Goal: Task Accomplishment & Management: Use online tool/utility

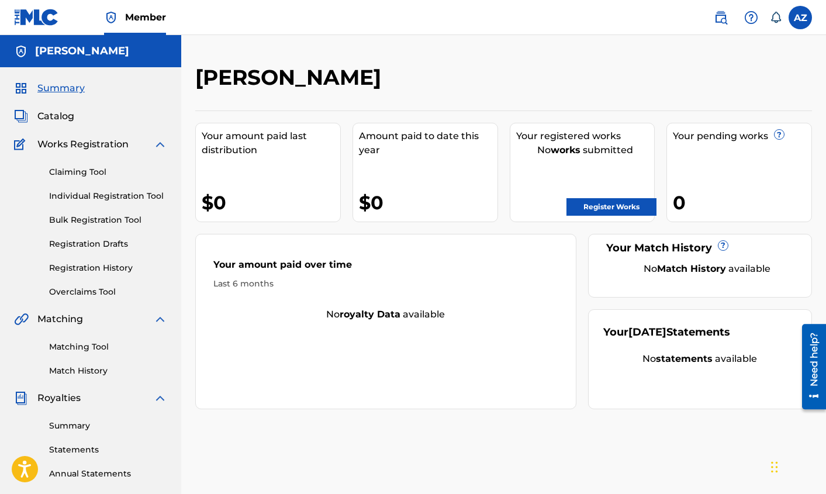
click at [329, 392] on div "Your amount paid over time Last 6 months No royalty data available" at bounding box center [385, 321] width 381 height 175
click at [61, 114] on span "Catalog" at bounding box center [55, 116] width 37 height 14
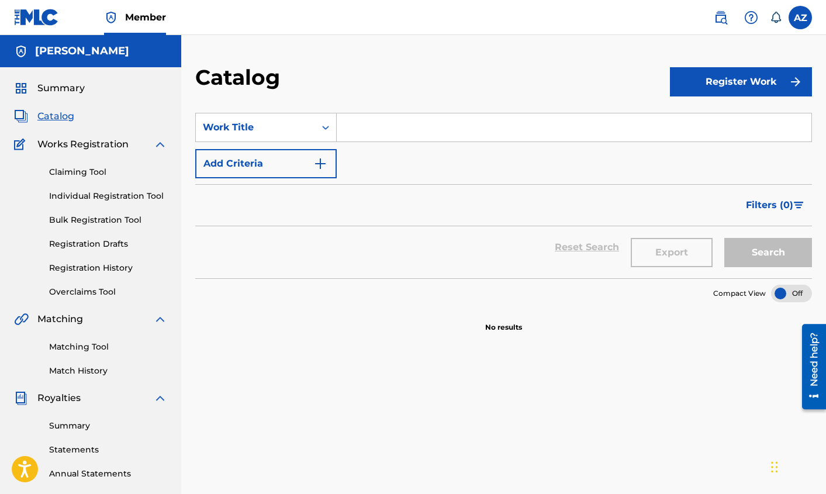
click at [310, 291] on section "Compact View" at bounding box center [503, 290] width 617 height 24
click at [267, 123] on div "Work Title" at bounding box center [255, 127] width 105 height 14
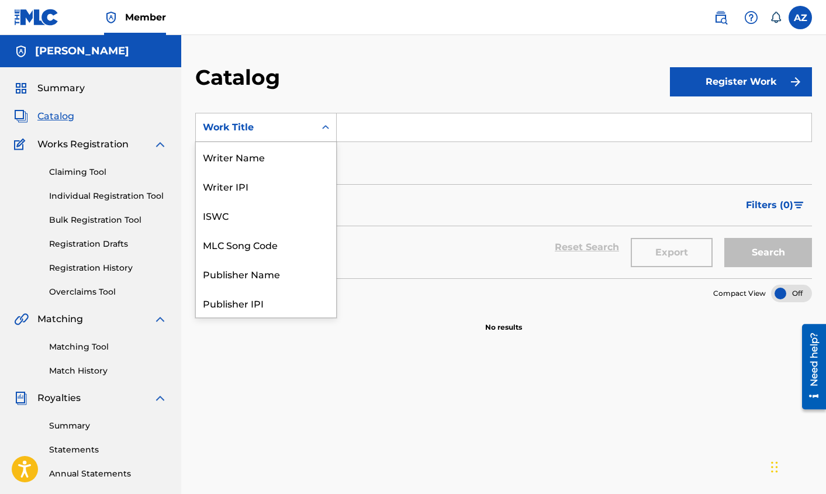
scroll to position [175, 0]
click at [267, 123] on div "Work Title" at bounding box center [255, 127] width 105 height 14
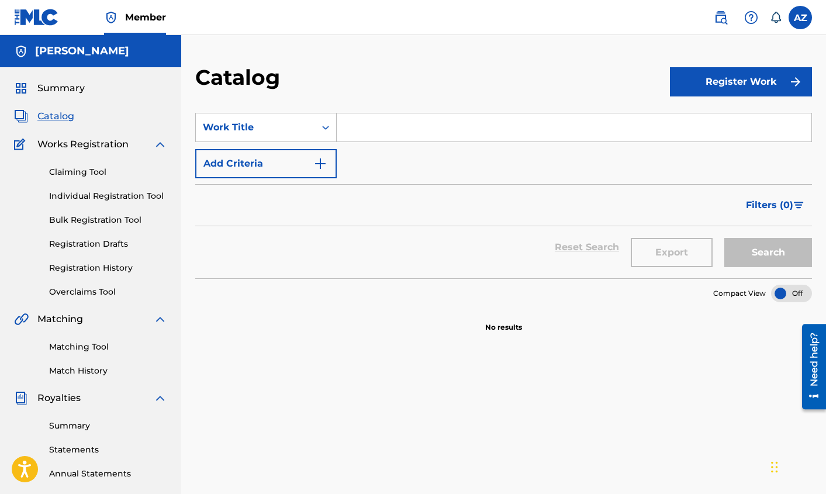
click at [267, 123] on div "Work Title" at bounding box center [255, 127] width 105 height 14
click at [93, 172] on link "Claiming Tool" at bounding box center [108, 172] width 118 height 12
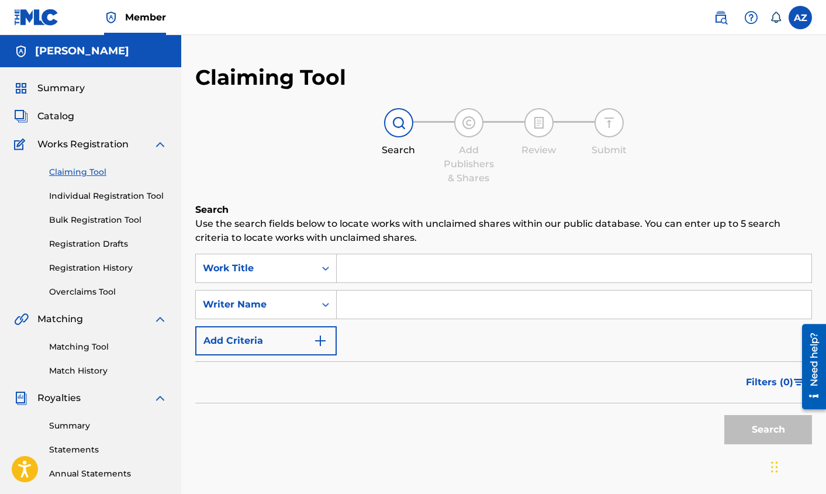
click at [385, 268] on input "Search Form" at bounding box center [574, 268] width 475 height 28
click at [393, 305] on input "Search Form" at bounding box center [574, 305] width 475 height 28
click at [724, 415] on button "Search" at bounding box center [768, 429] width 88 height 29
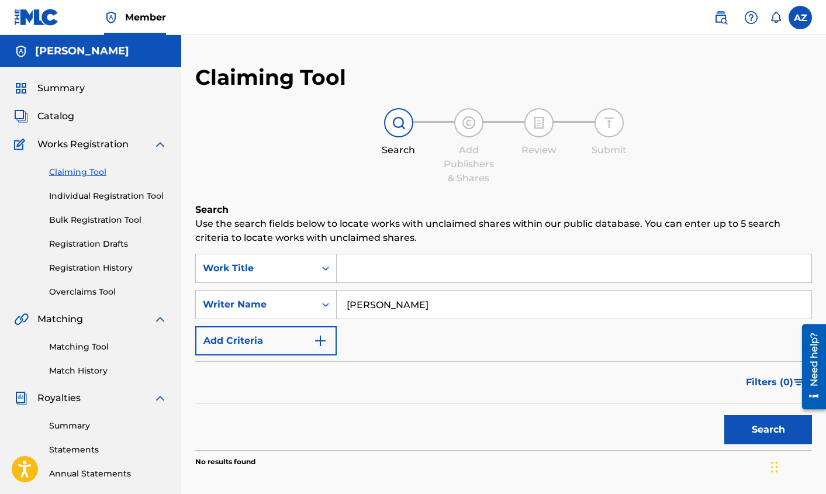
click at [757, 433] on button "Search" at bounding box center [768, 429] width 88 height 29
click at [399, 310] on input "[PERSON_NAME]" at bounding box center [574, 305] width 475 height 28
click at [361, 305] on input "[PERSON_NAME]" at bounding box center [574, 305] width 475 height 28
click at [411, 306] on input "[PERSON_NAME]" at bounding box center [574, 305] width 475 height 28
drag, startPoint x: 367, startPoint y: 305, endPoint x: 187, endPoint y: 272, distance: 183.0
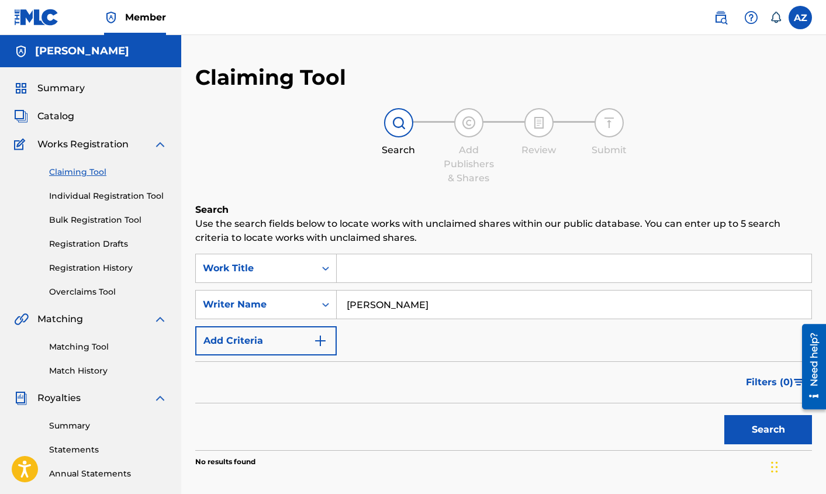
click at [196, 288] on div "SearchWithCriteria4a693d36-3406-47bd-8877-634b32a26758 Work Title SearchWithCri…" at bounding box center [503, 305] width 617 height 102
click at [724, 415] on button "Search" at bounding box center [768, 429] width 88 height 29
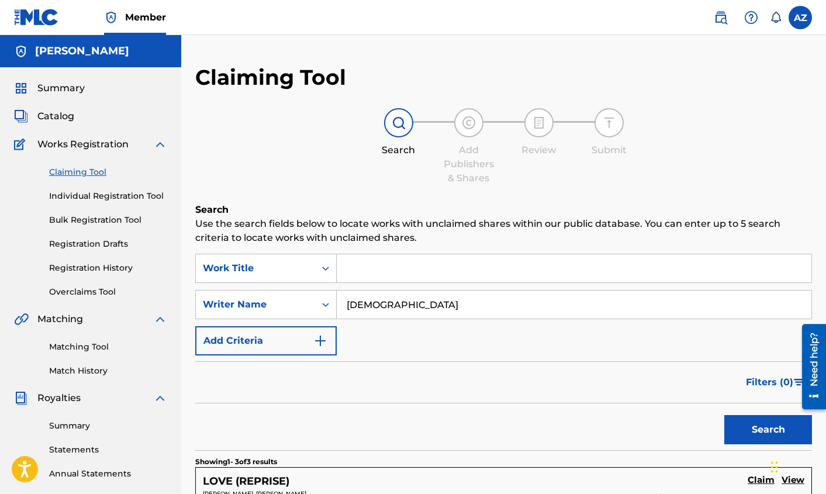
drag, startPoint x: 825, startPoint y: 51, endPoint x: 814, endPoint y: 147, distance: 96.5
click at [814, 147] on div "Claiming Tool Search Add Publishers & Shares Review Submit Search Use the searc…" at bounding box center [503, 431] width 645 height 792
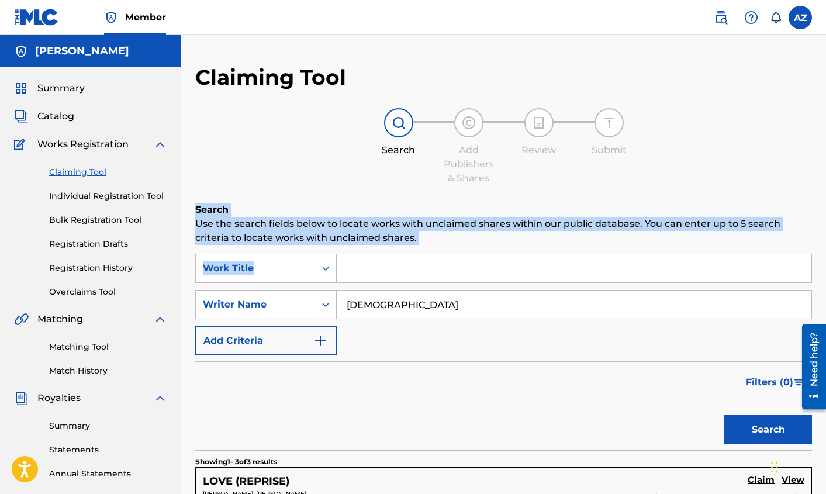
drag, startPoint x: 816, startPoint y: 168, endPoint x: 822, endPoint y: 251, distance: 83.2
click at [822, 251] on div "Claiming Tool Search Add Publishers & Shares Review Submit Search Use the searc…" at bounding box center [503, 445] width 645 height 762
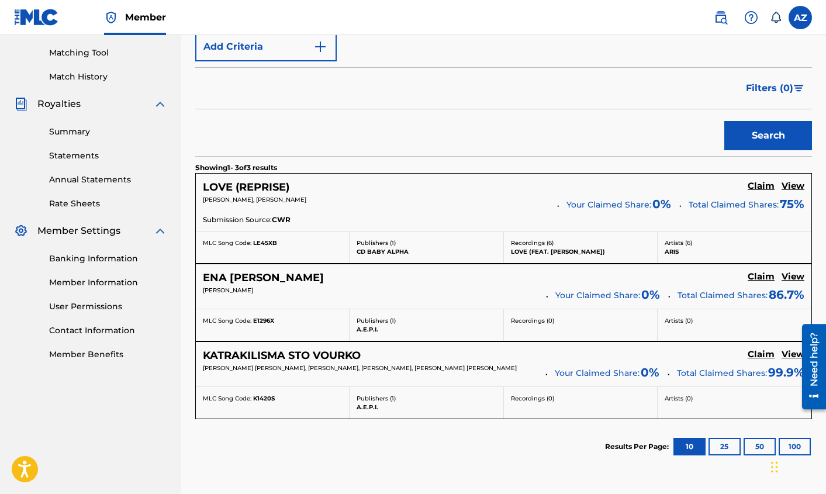
scroll to position [305, 0]
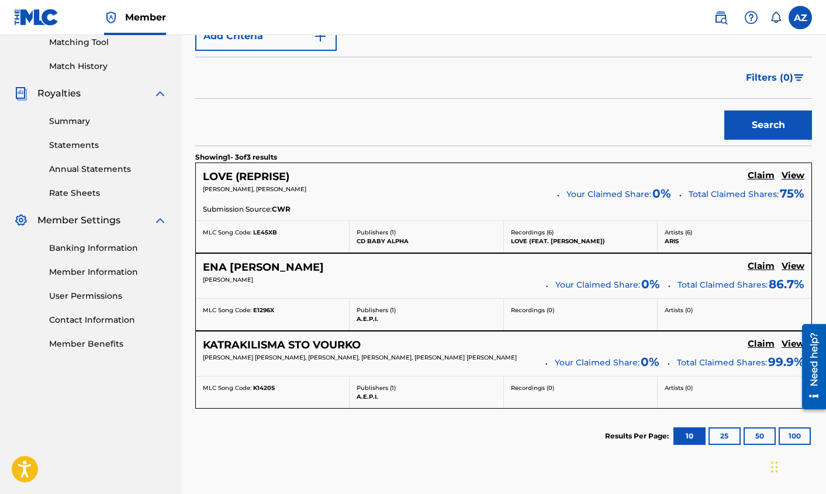
click at [398, 123] on div "Search" at bounding box center [503, 122] width 617 height 47
drag, startPoint x: 258, startPoint y: 186, endPoint x: 206, endPoint y: 188, distance: 52.1
click at [206, 188] on span "[PERSON_NAME], [PERSON_NAME]" at bounding box center [254, 189] width 103 height 8
click at [199, 194] on div "LOVE (REPRISE) Claim View [PERSON_NAME], [PERSON_NAME] Your Claimed Share: 0 % …" at bounding box center [504, 191] width 616 height 57
drag, startPoint x: 205, startPoint y: 186, endPoint x: 258, endPoint y: 189, distance: 53.9
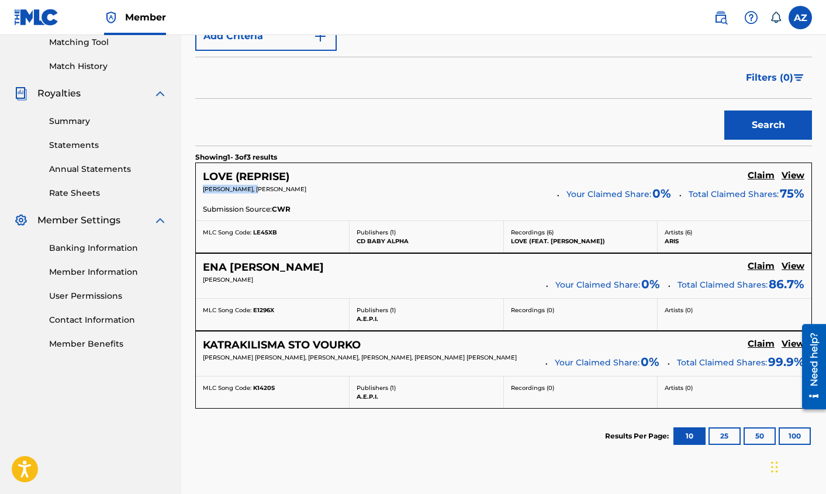
click at [258, 189] on span "[PERSON_NAME], [PERSON_NAME]" at bounding box center [254, 189] width 103 height 8
copy span "[PERSON_NAME]"
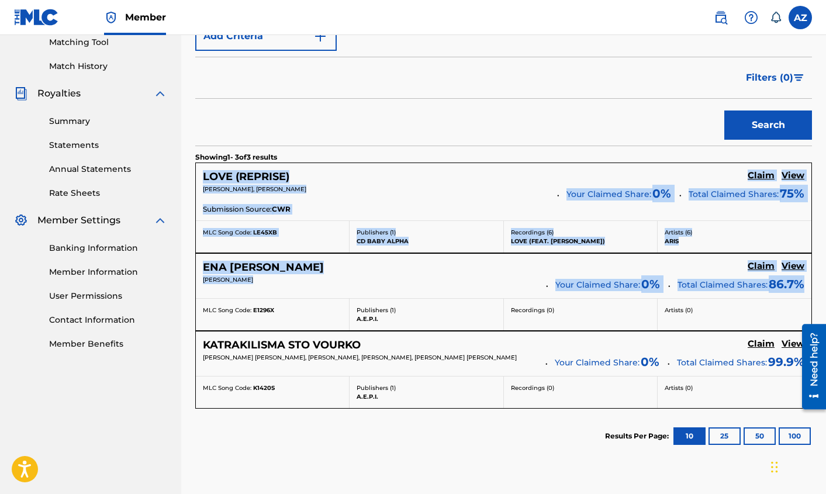
drag, startPoint x: 823, startPoint y: 282, endPoint x: 819, endPoint y: 148, distance: 133.9
click at [820, 150] on div "Claiming Tool Search Add Publishers & Shares Review Submit Search Use the searc…" at bounding box center [503, 141] width 645 height 762
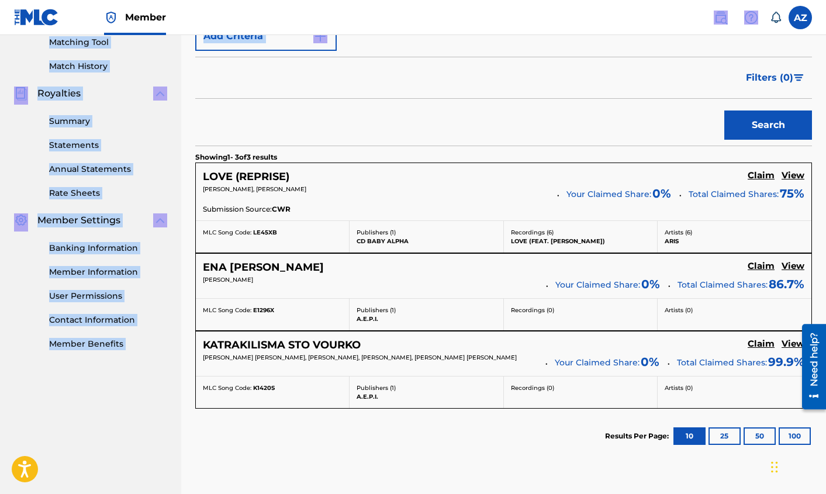
drag, startPoint x: 654, startPoint y: 88, endPoint x: 658, endPoint y: 16, distance: 72.6
click at [658, 16] on div "Member AZ AZ [PERSON_NAME] [EMAIL_ADDRESS][DOMAIN_NAME] Notification Preference…" at bounding box center [413, 136] width 826 height 883
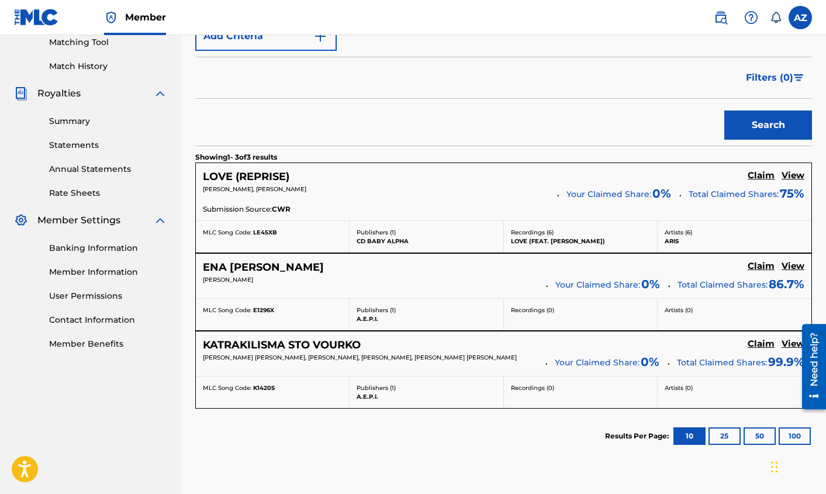
click at [278, 116] on div "Search" at bounding box center [503, 122] width 617 height 47
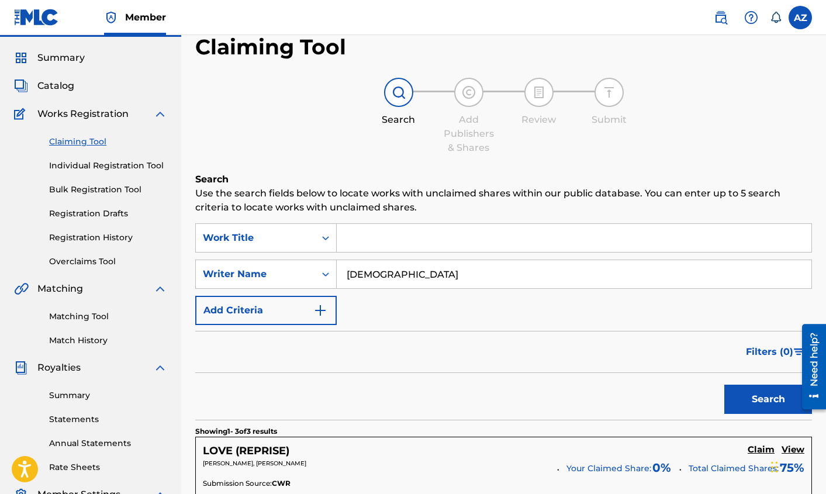
scroll to position [0, 0]
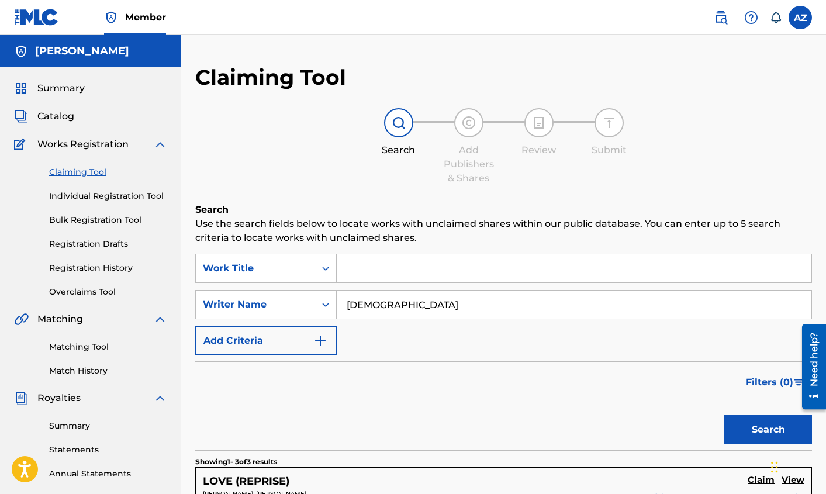
click at [188, 285] on div "Claiming Tool Search Add Publishers & Shares Review Submit Search Use the searc…" at bounding box center [503, 445] width 645 height 762
paste input "[PERSON_NAME]"
type input "[PERSON_NAME]"
click at [724, 415] on button "Search" at bounding box center [768, 429] width 88 height 29
click at [611, 359] on form "SearchWithCriteria4a693d36-3406-47bd-8877-634b32a26758 Work Title SearchWithCri…" at bounding box center [503, 352] width 617 height 196
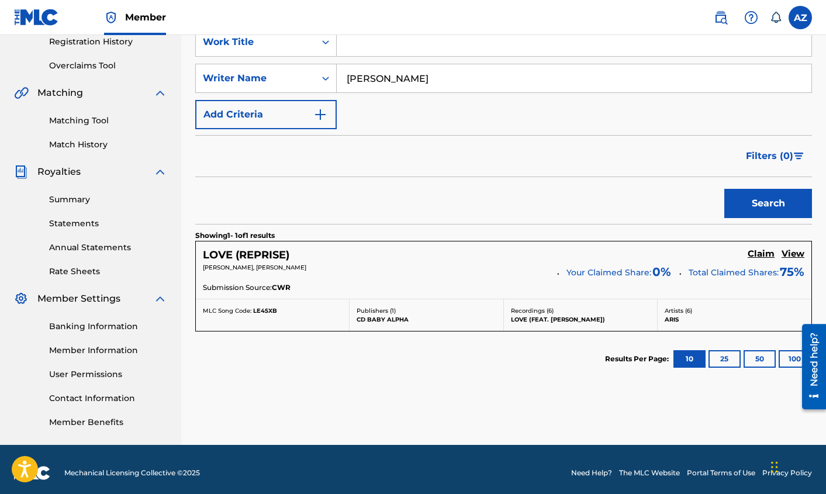
scroll to position [233, 0]
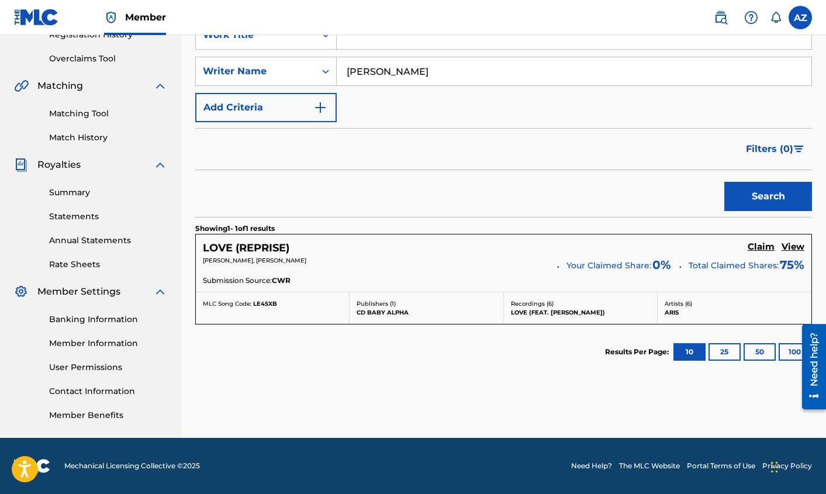
click at [563, 307] on p "Recordings ( 6 )" at bounding box center [580, 303] width 139 height 9
drag, startPoint x: 506, startPoint y: 309, endPoint x: 337, endPoint y: 286, distance: 170.5
click at [506, 309] on div "Recordings ( 6 ) LOVE (FEAT. [PERSON_NAME])" at bounding box center [581, 308] width 154 height 32
click at [244, 243] on h5 "LOVE (REPRISE)" at bounding box center [246, 247] width 87 height 13
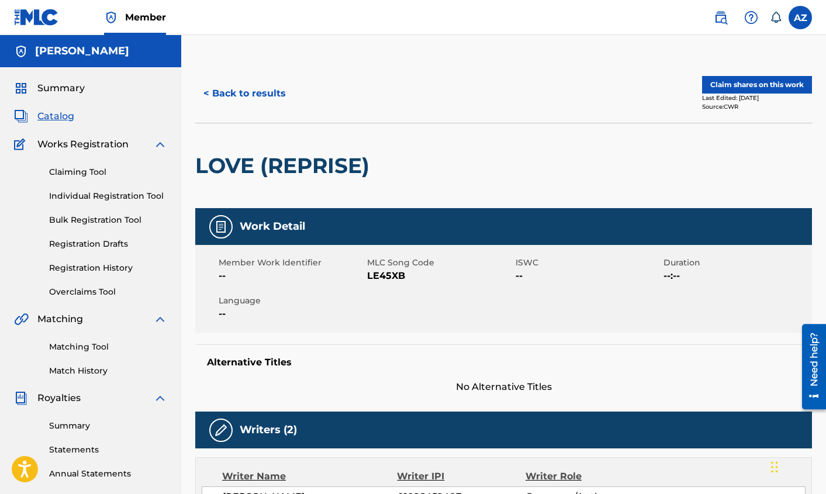
click at [593, 312] on div "Member Work Identifier -- MLC Song Code LE45XB ISWC -- Duration --:-- Language …" at bounding box center [503, 289] width 617 height 88
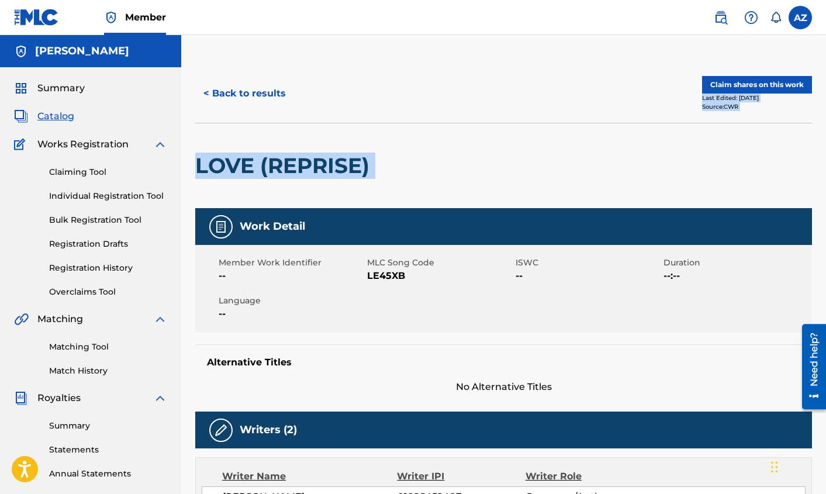
drag, startPoint x: 820, startPoint y: 64, endPoint x: 790, endPoint y: 187, distance: 126.9
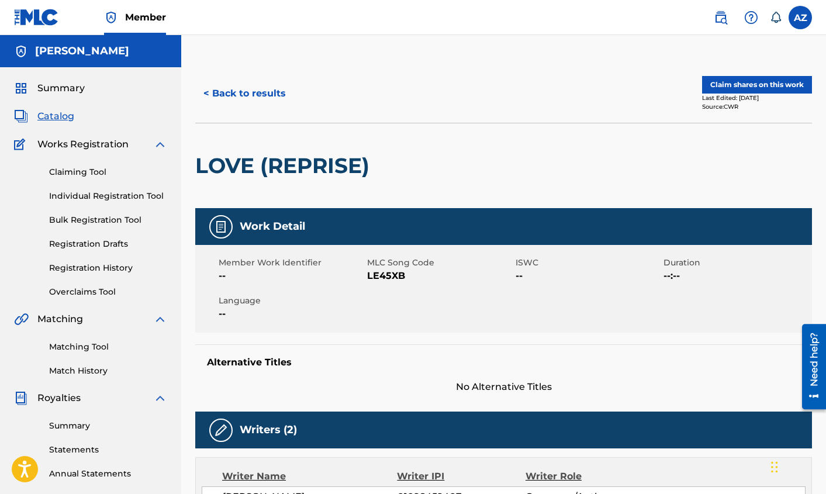
click at [685, 282] on span "--:--" at bounding box center [737, 276] width 146 height 14
click at [701, 350] on div "Alternative Titles No Alternative Titles" at bounding box center [503, 369] width 617 height 50
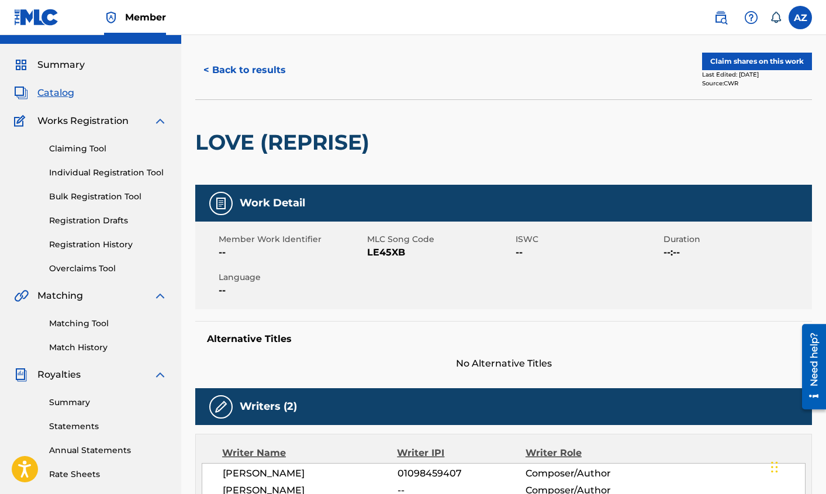
scroll to position [47, 0]
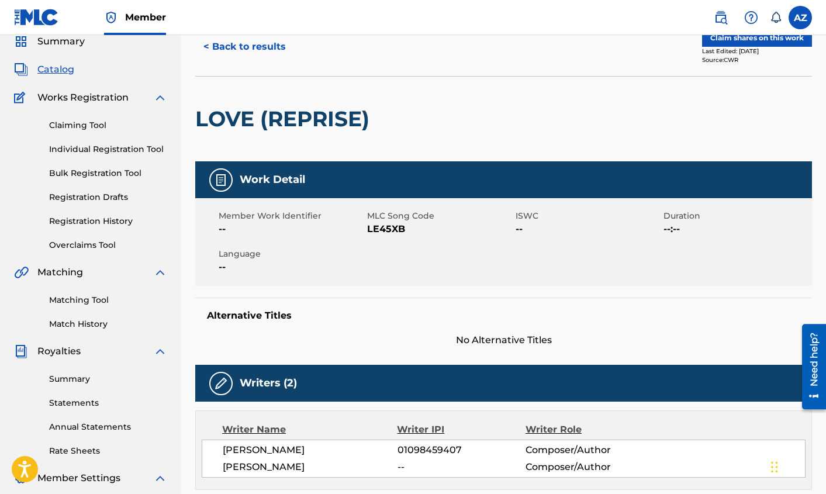
click at [77, 303] on link "Matching Tool" at bounding box center [108, 300] width 118 height 12
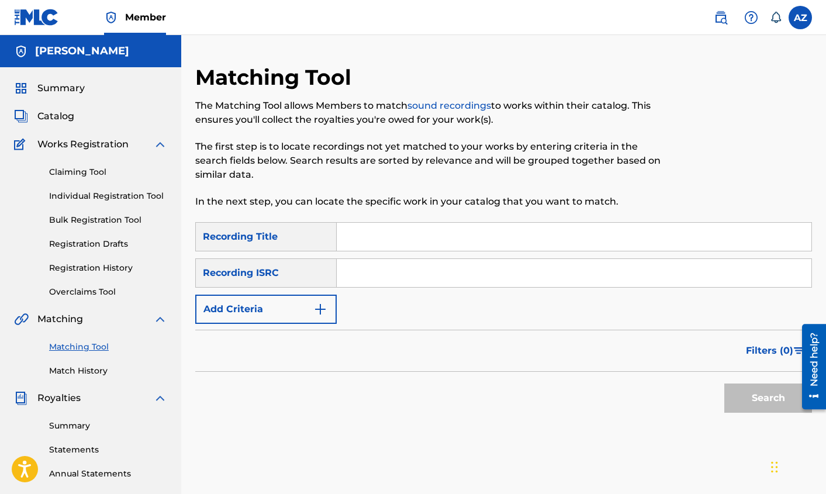
click at [378, 234] on input "Search Form" at bounding box center [574, 237] width 475 height 28
type input "Love Nobody Could Take"
click at [724, 384] on button "Search" at bounding box center [768, 398] width 88 height 29
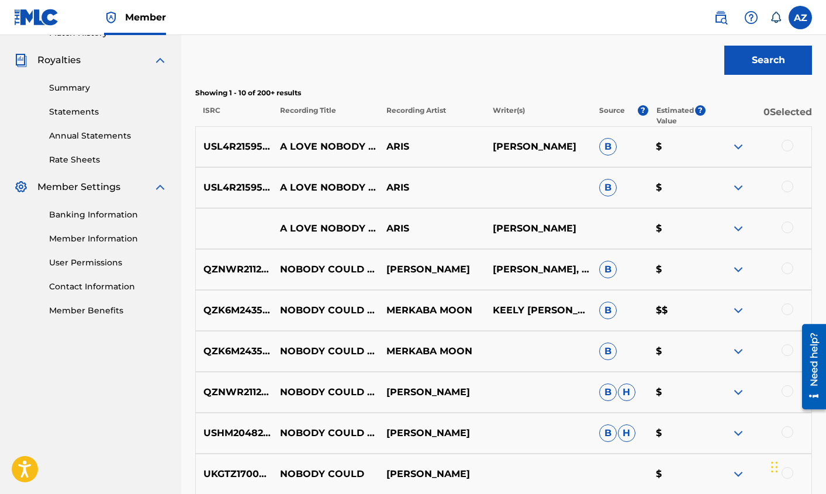
scroll to position [339, 0]
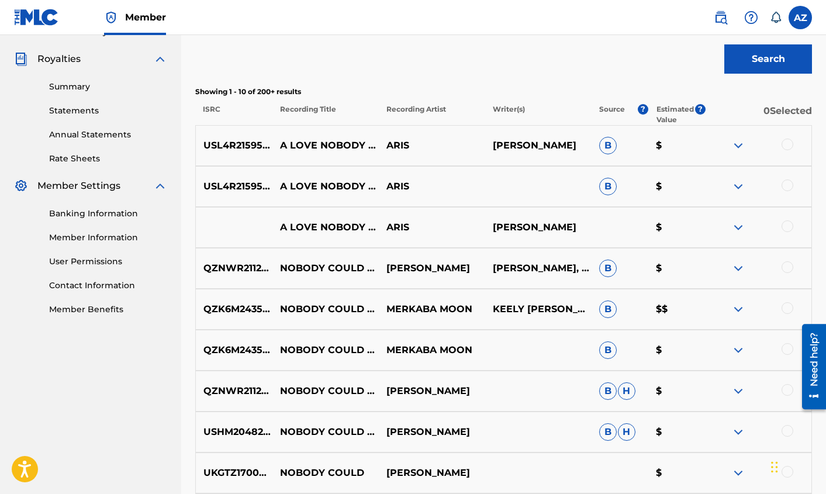
click at [609, 187] on span "B" at bounding box center [608, 187] width 18 height 18
click at [738, 145] on img at bounding box center [738, 146] width 14 height 14
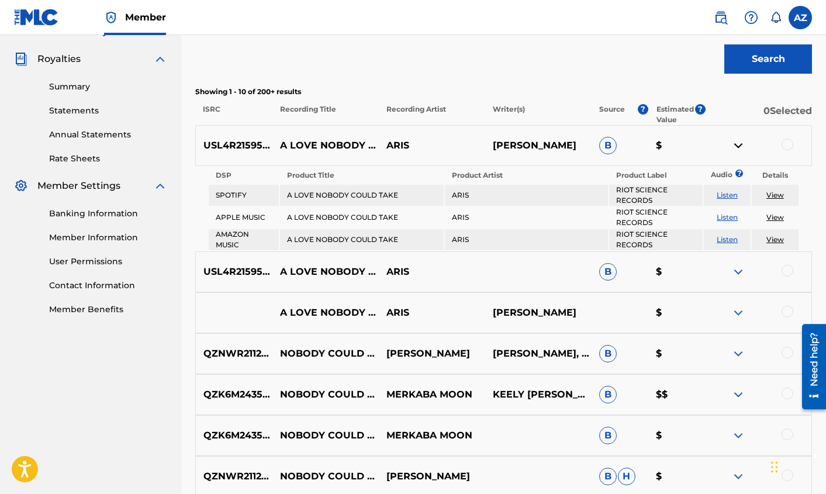
click at [736, 314] on img at bounding box center [738, 313] width 14 height 14
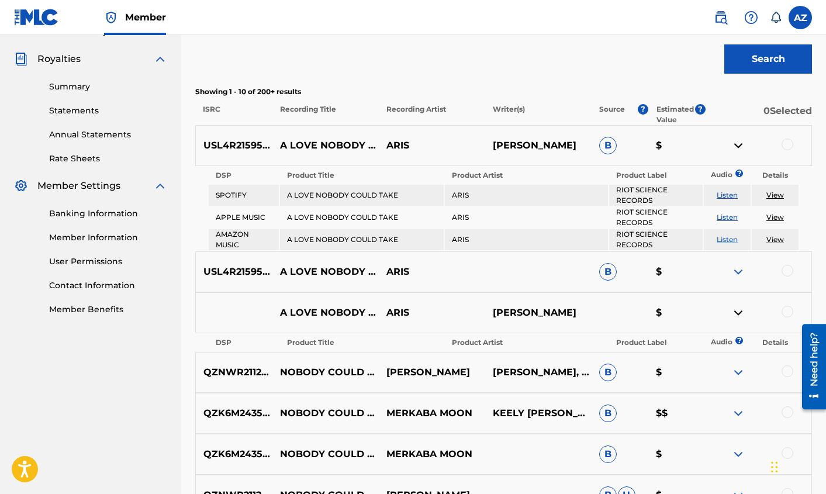
click at [735, 314] on img at bounding box center [738, 313] width 14 height 14
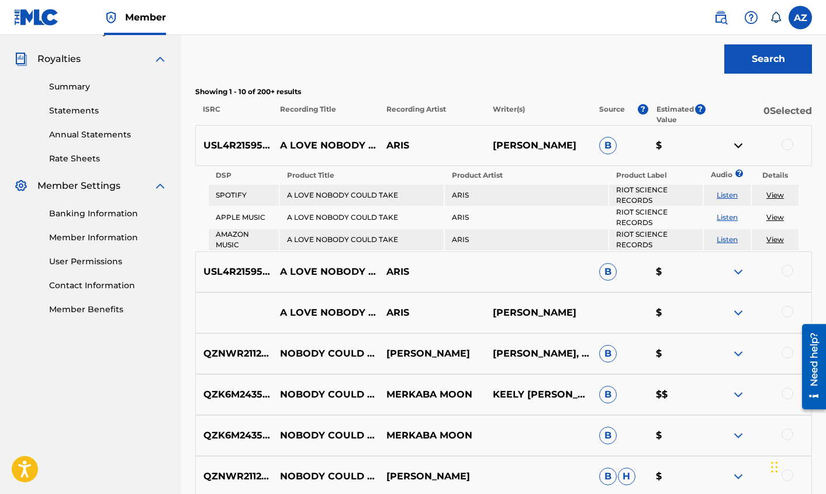
click at [736, 268] on img at bounding box center [738, 272] width 14 height 14
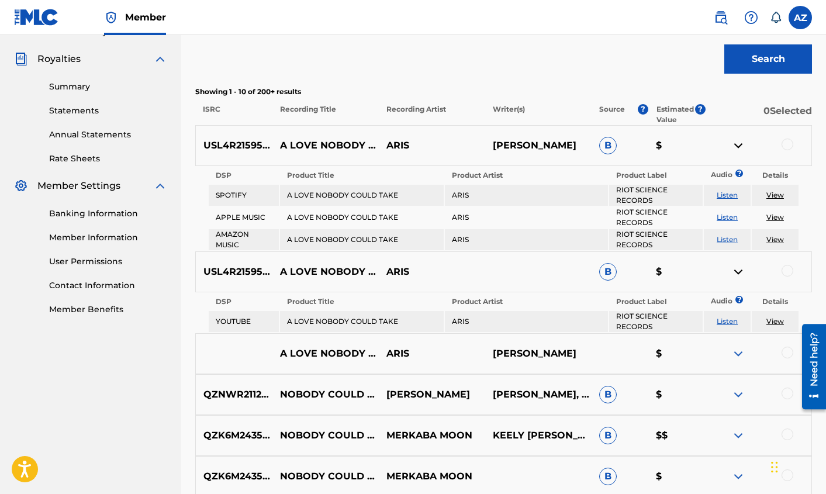
click at [742, 353] on img at bounding box center [738, 354] width 14 height 14
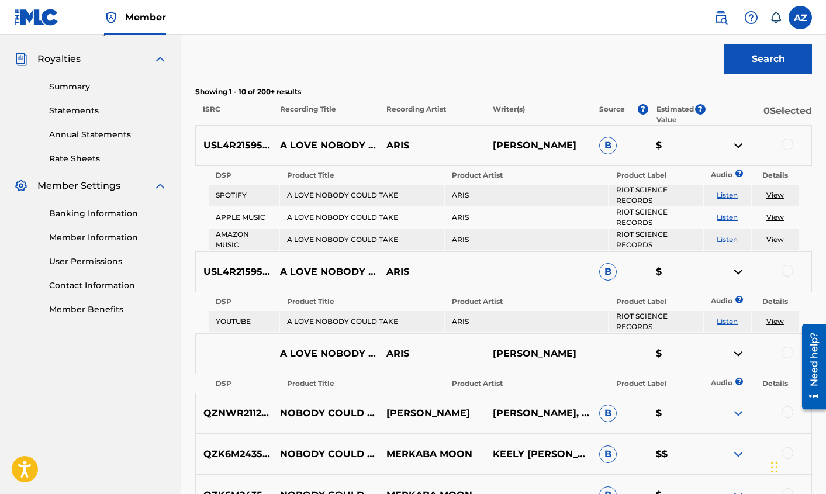
click at [780, 194] on link "View" at bounding box center [775, 195] width 18 height 9
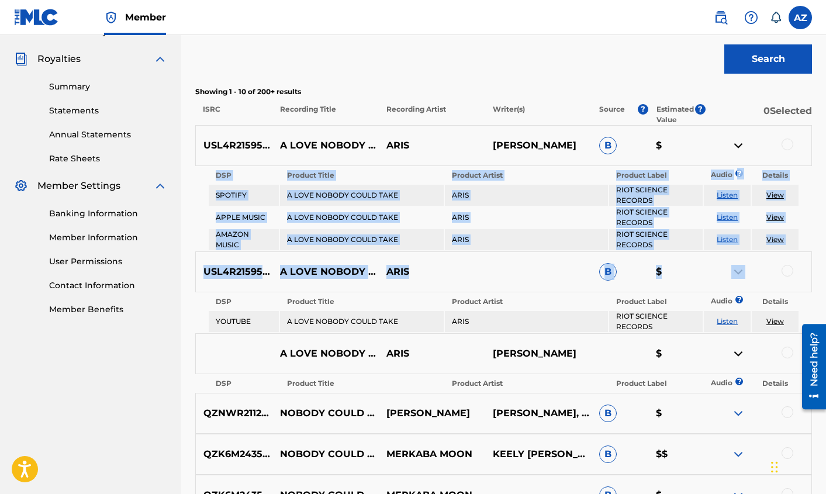
drag, startPoint x: 823, startPoint y: 227, endPoint x: 819, endPoint y: 303, distance: 76.1
click at [819, 303] on div "Matching Tool The Matching Tool allows Members to match sound recordings to wor…" at bounding box center [503, 246] width 645 height 1042
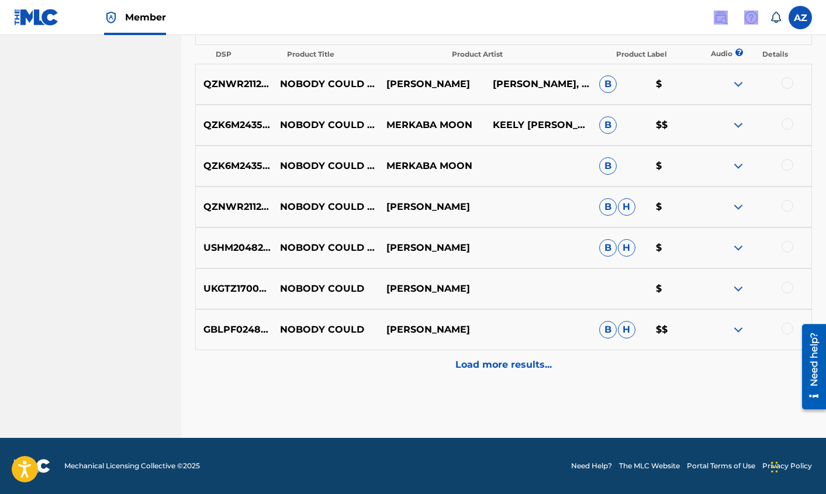
drag, startPoint x: 134, startPoint y: 94, endPoint x: 144, endPoint y: 34, distance: 60.5
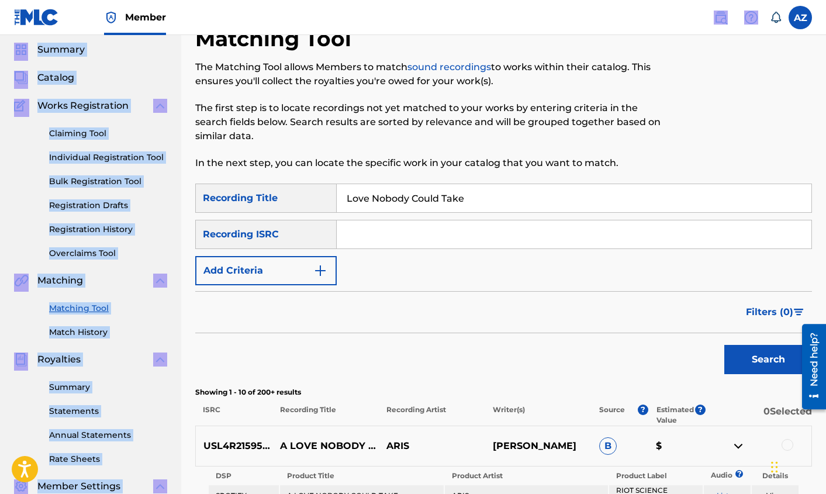
scroll to position [30, 0]
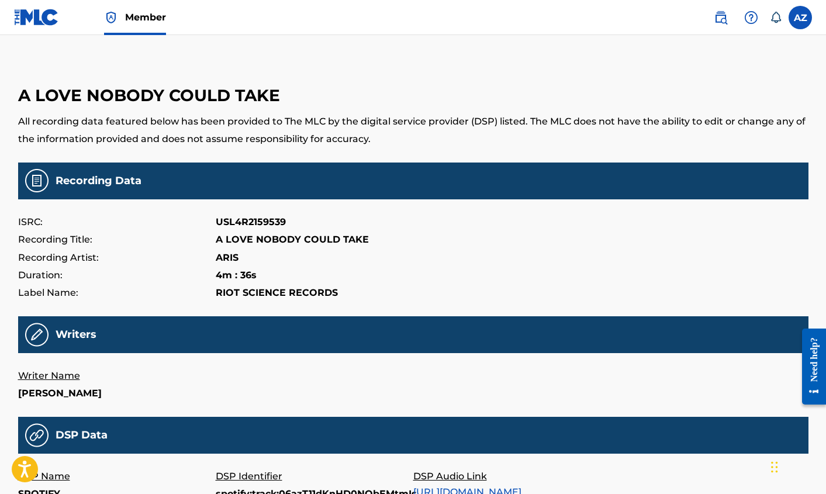
click at [583, 346] on div "Writers" at bounding box center [413, 334] width 790 height 37
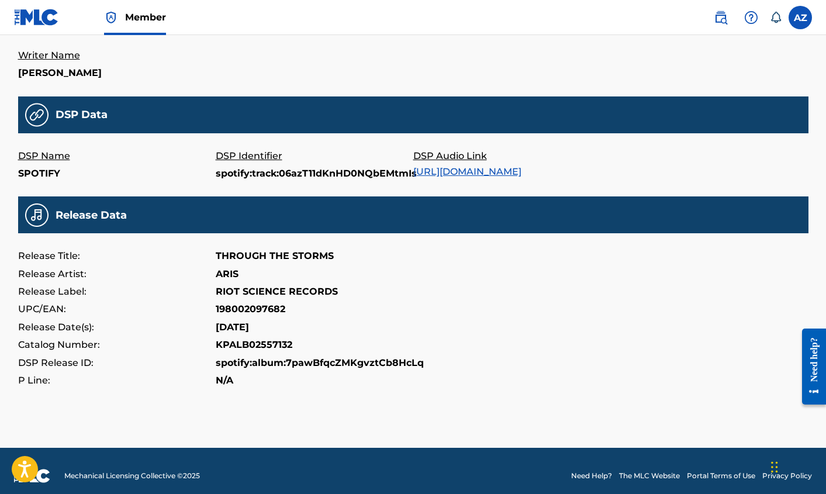
scroll to position [330, 0]
